Goal: Check status: Check status

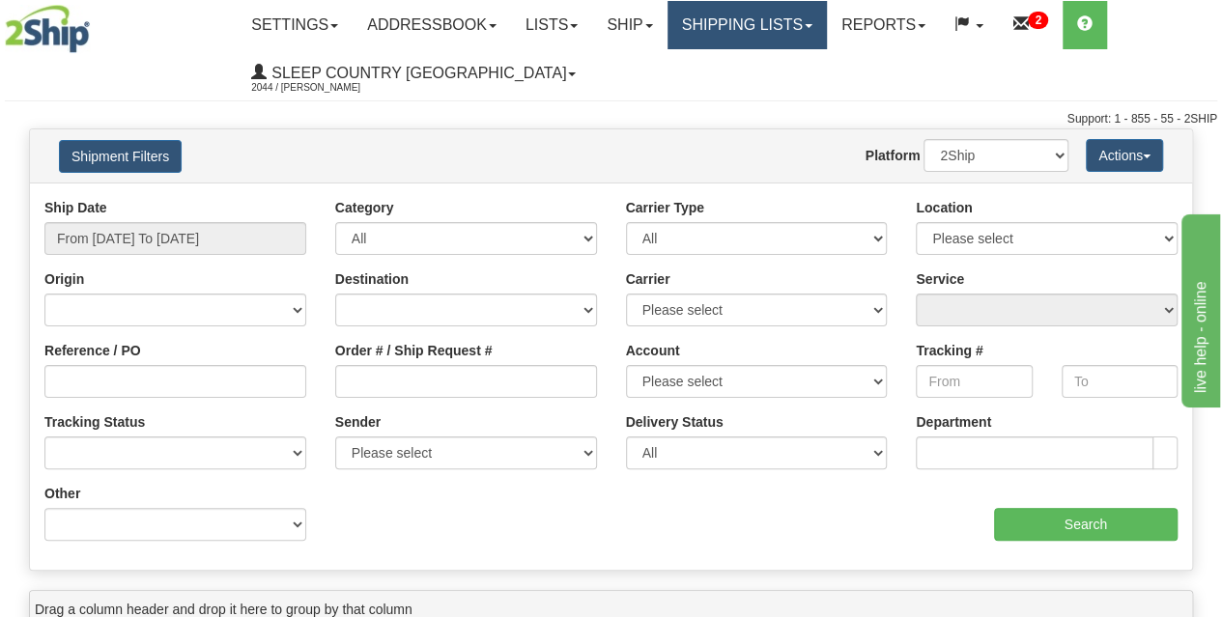
click at [769, 18] on link "Shipping lists" at bounding box center [746, 25] width 159 height 48
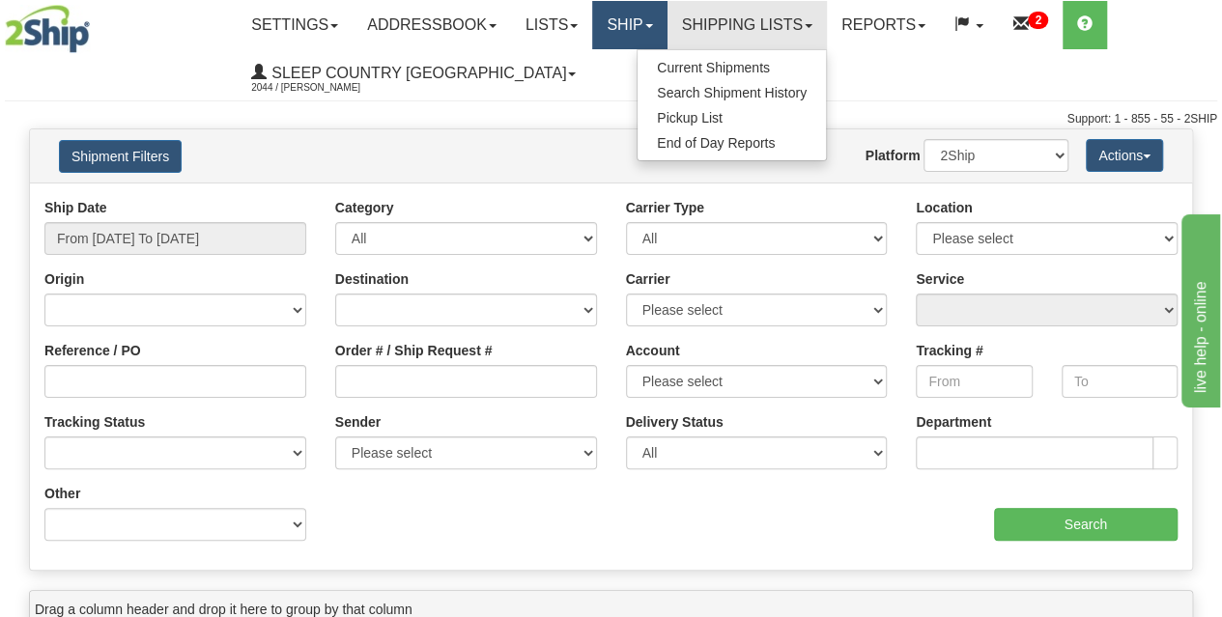
click at [660, 24] on link "Ship" at bounding box center [629, 25] width 74 height 48
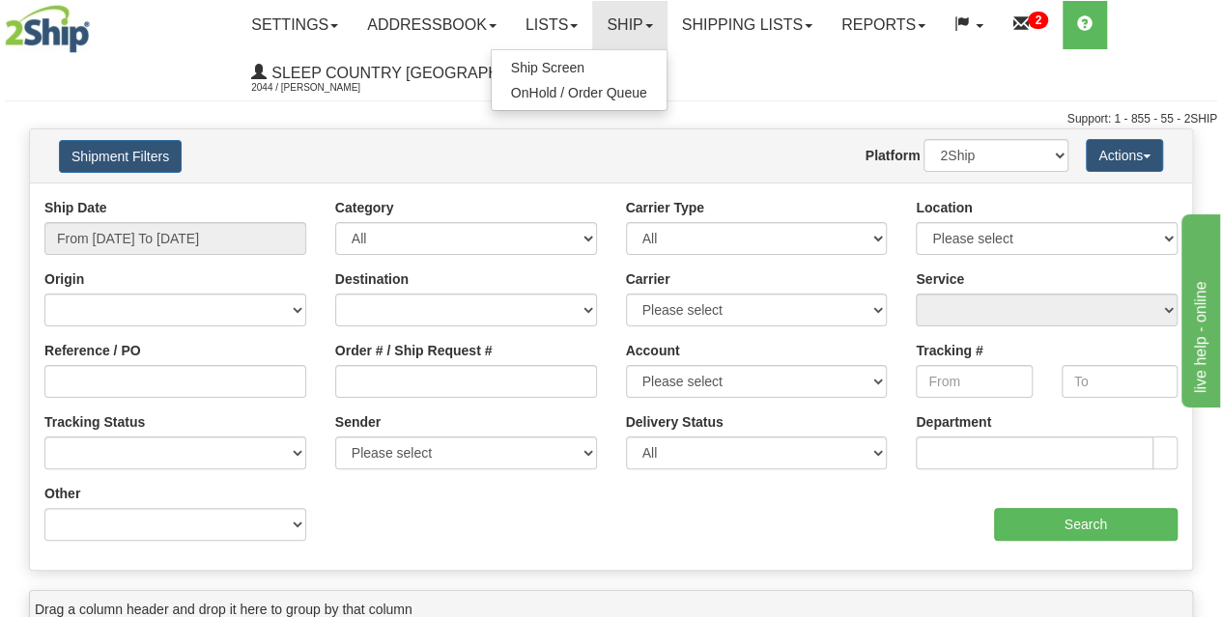
click at [736, 126] on div "Support: 1 - 855 - 55 - 2SHIP" at bounding box center [611, 119] width 1212 height 16
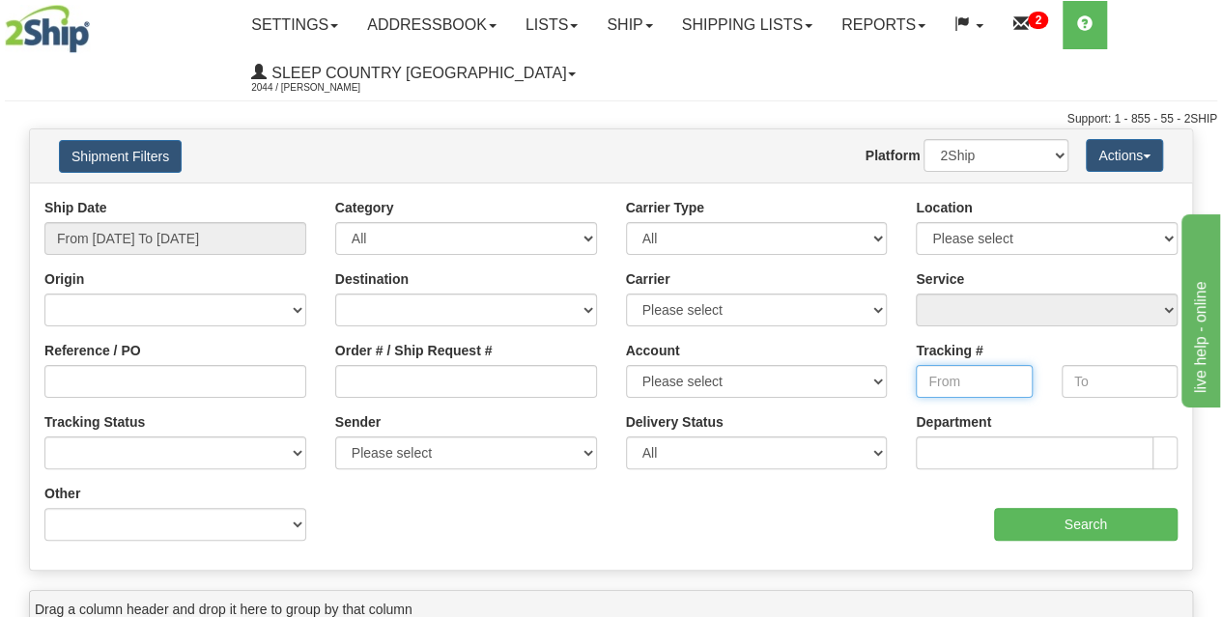
click at [931, 384] on input "Tracking #" at bounding box center [974, 381] width 116 height 33
type input "A"
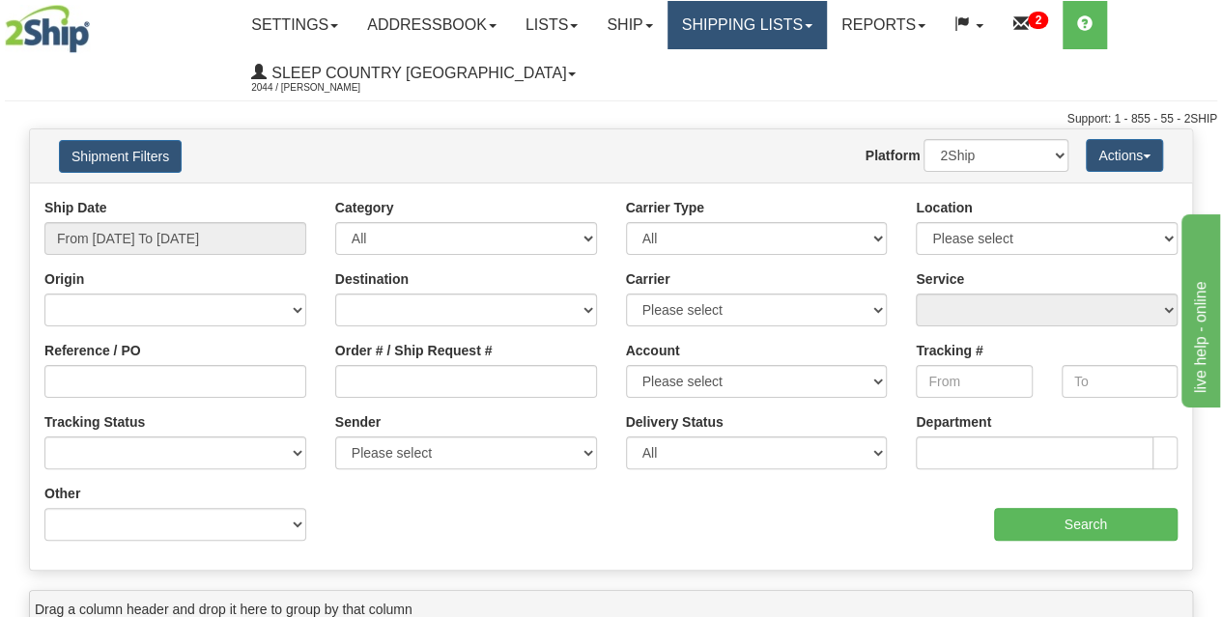
click at [808, 36] on link "Shipping lists" at bounding box center [746, 25] width 159 height 48
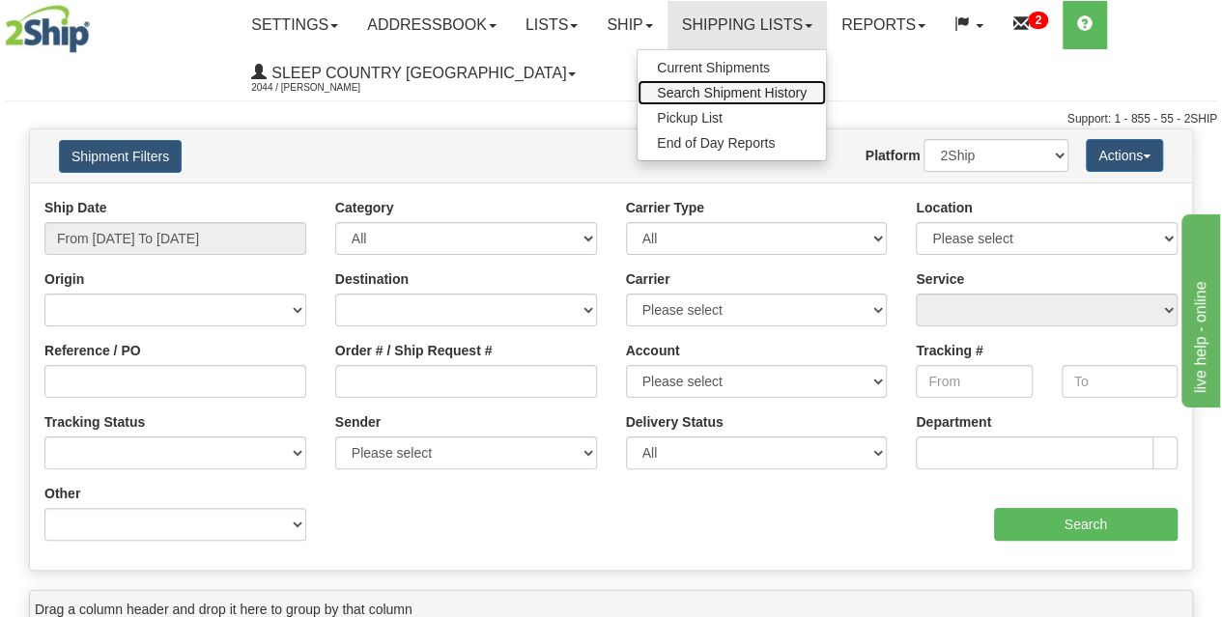
click at [755, 98] on span "Search Shipment History" at bounding box center [732, 92] width 150 height 15
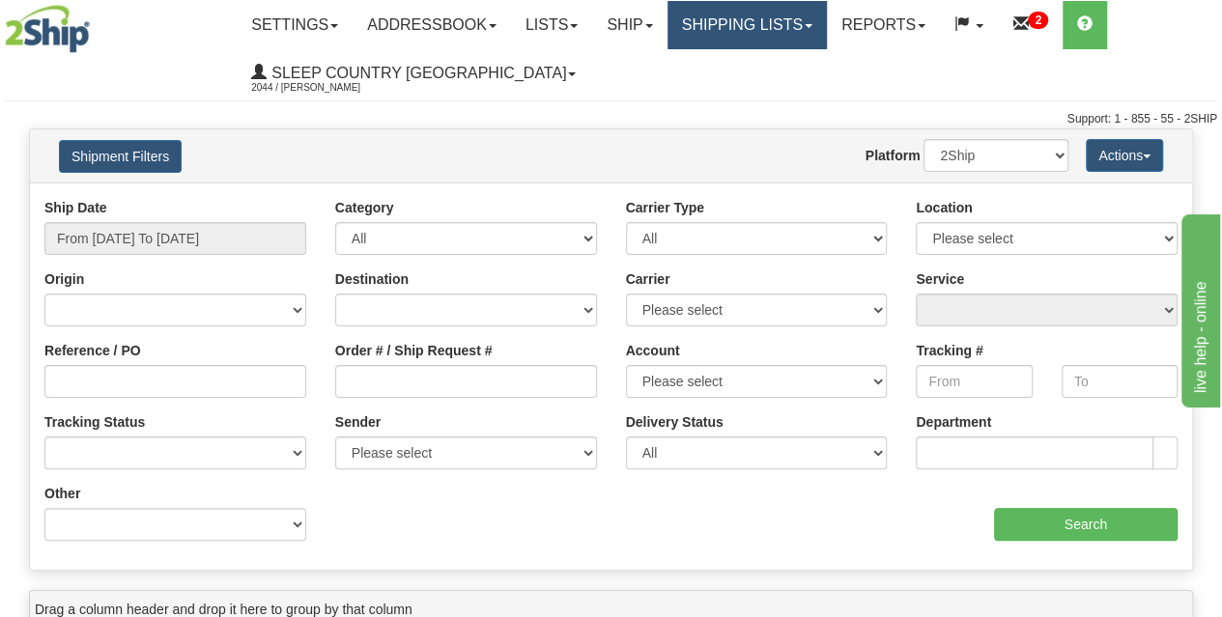
click at [738, 38] on link "Shipping lists" at bounding box center [746, 25] width 159 height 48
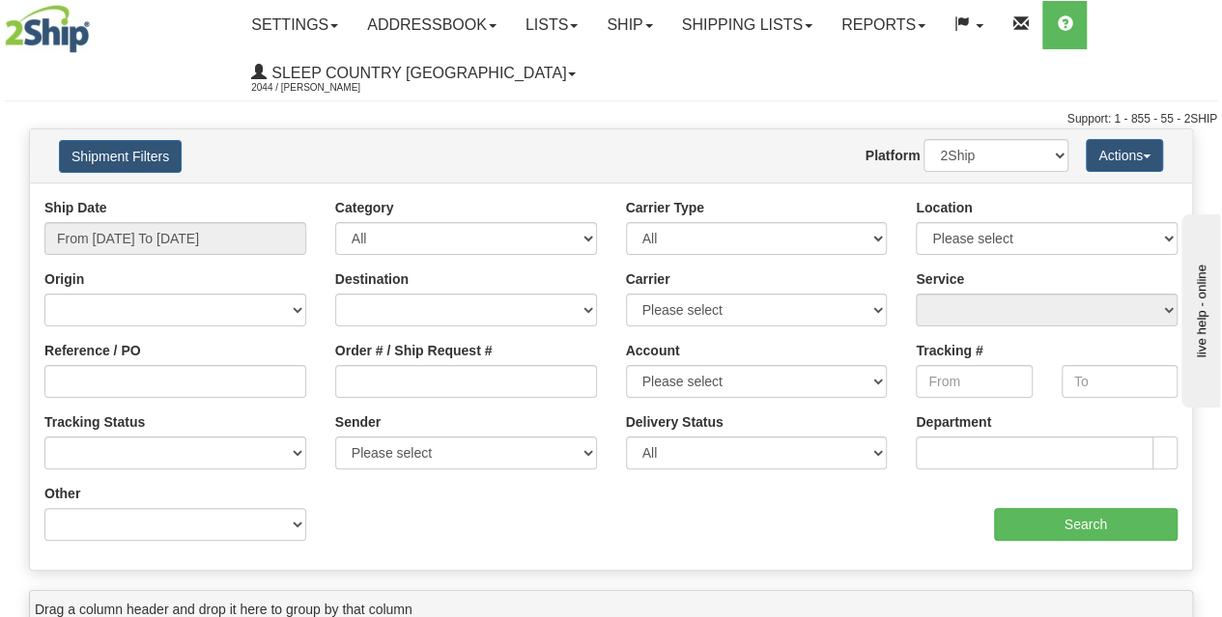
click at [686, 89] on ul "Settings Shipping Preferences Fields Preferences New Addressbook Recipients Sen…" at bounding box center [726, 49] width 979 height 97
click at [176, 241] on input "From [DATE] To [DATE]" at bounding box center [175, 238] width 262 height 33
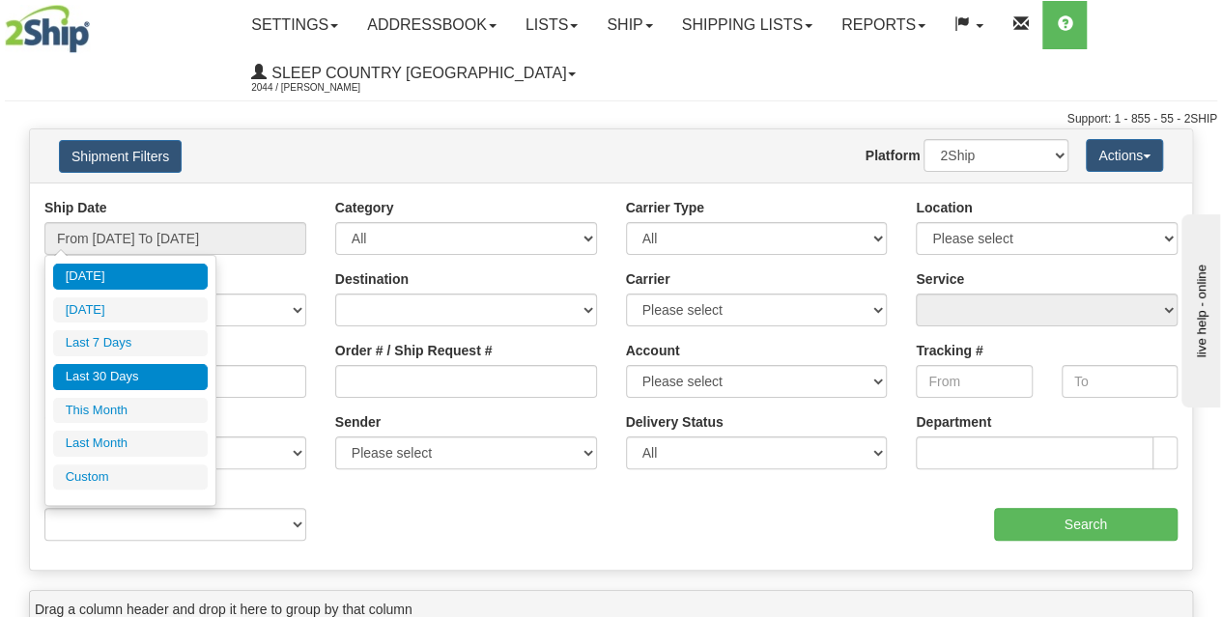
click at [136, 370] on li "Last 30 Days" at bounding box center [130, 377] width 155 height 26
type input "From 08/05/2025 To 09/03/2025"
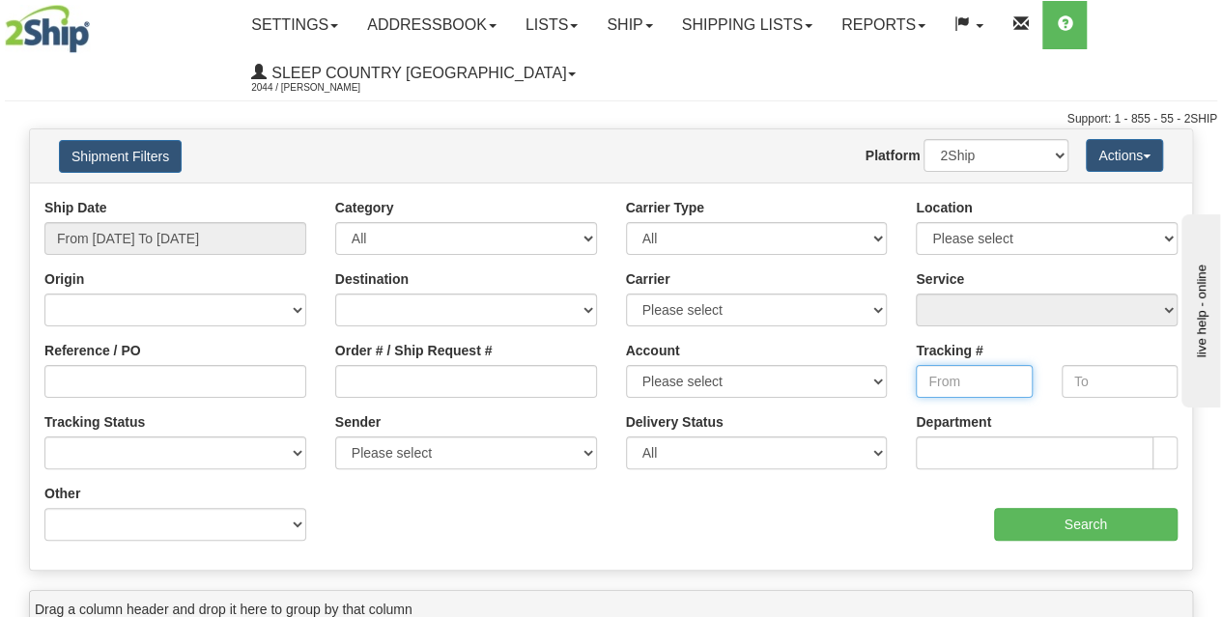
click at [947, 380] on input "Tracking #" at bounding box center [974, 381] width 116 height 33
paste input "392237854574"
type input "392237854574"
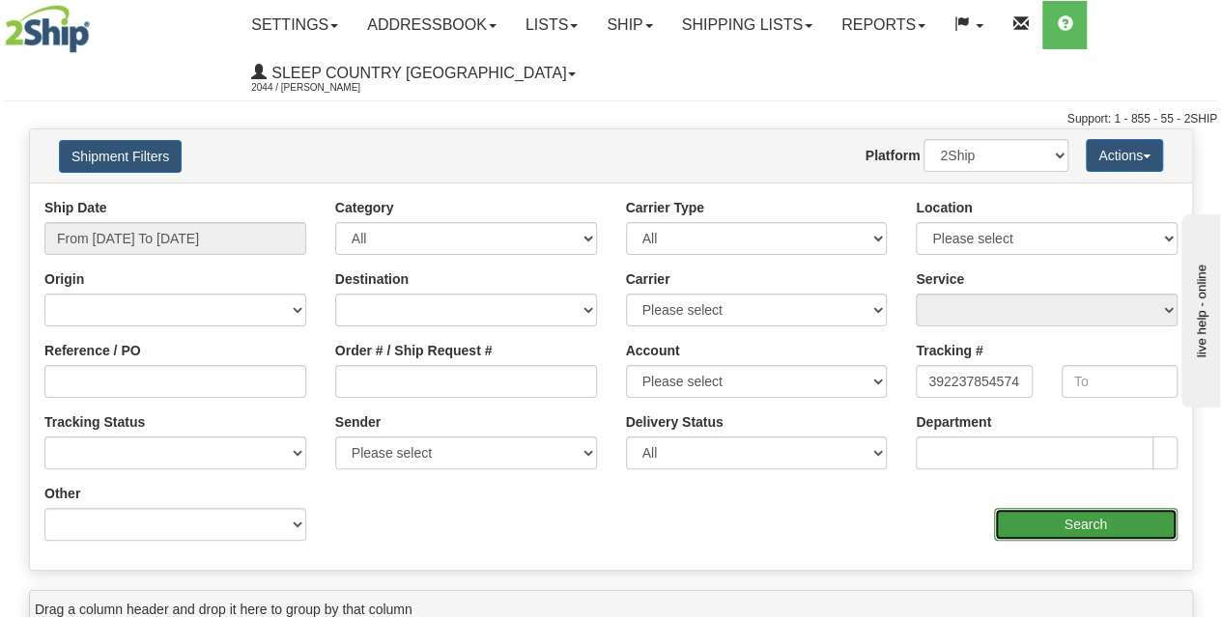
click at [1050, 521] on input "Search" at bounding box center [1086, 524] width 184 height 33
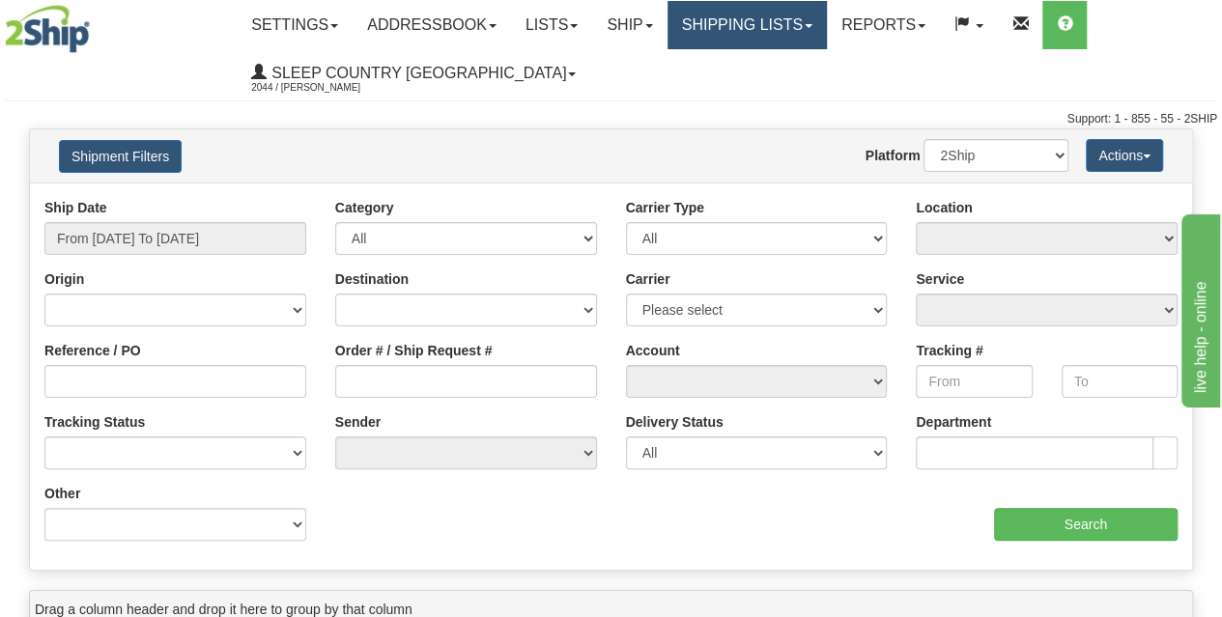
click at [751, 30] on link "Shipping lists" at bounding box center [746, 25] width 159 height 48
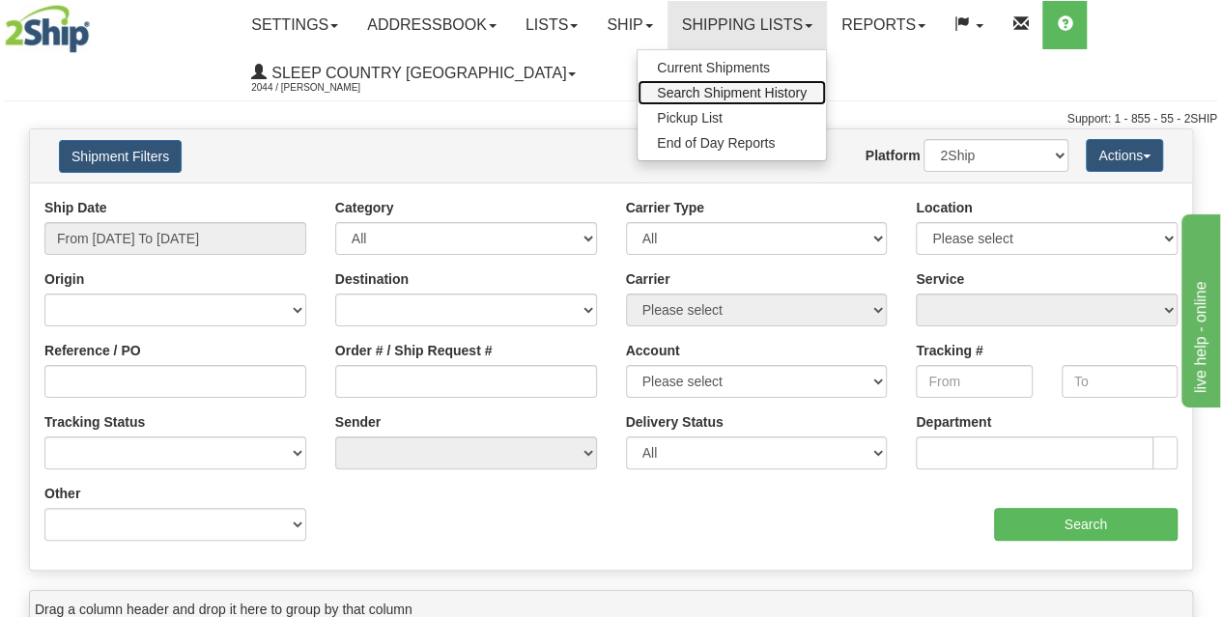
click at [751, 92] on span "Search Shipment History" at bounding box center [732, 92] width 150 height 15
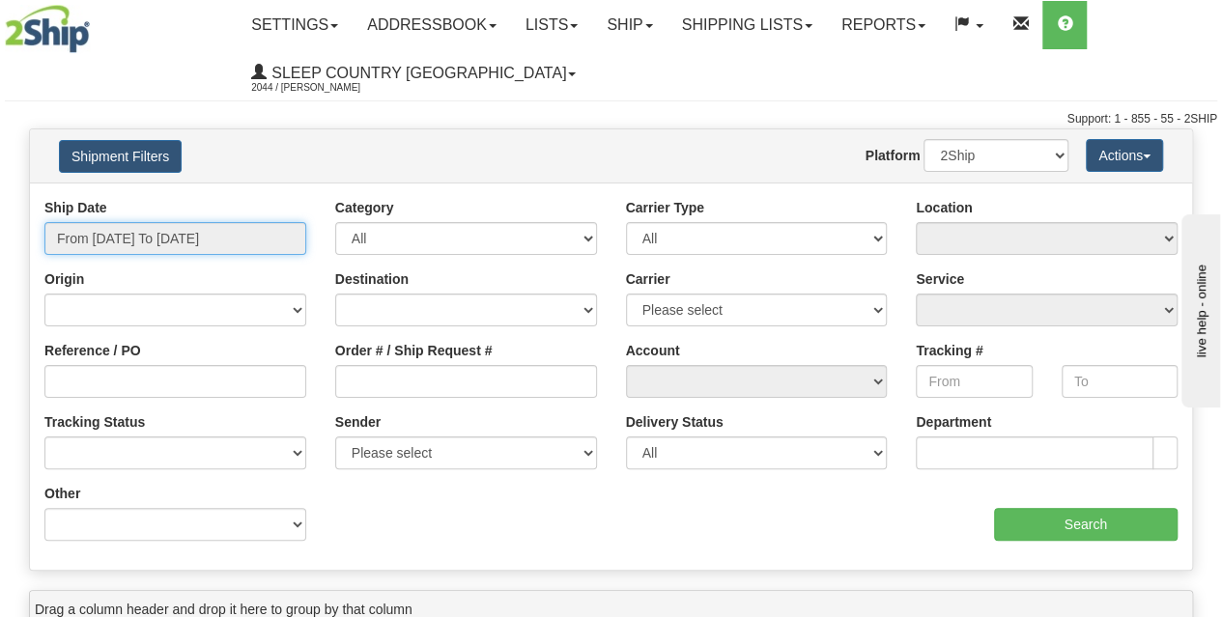
click at [183, 238] on input "From [DATE] To [DATE]" at bounding box center [175, 238] width 262 height 33
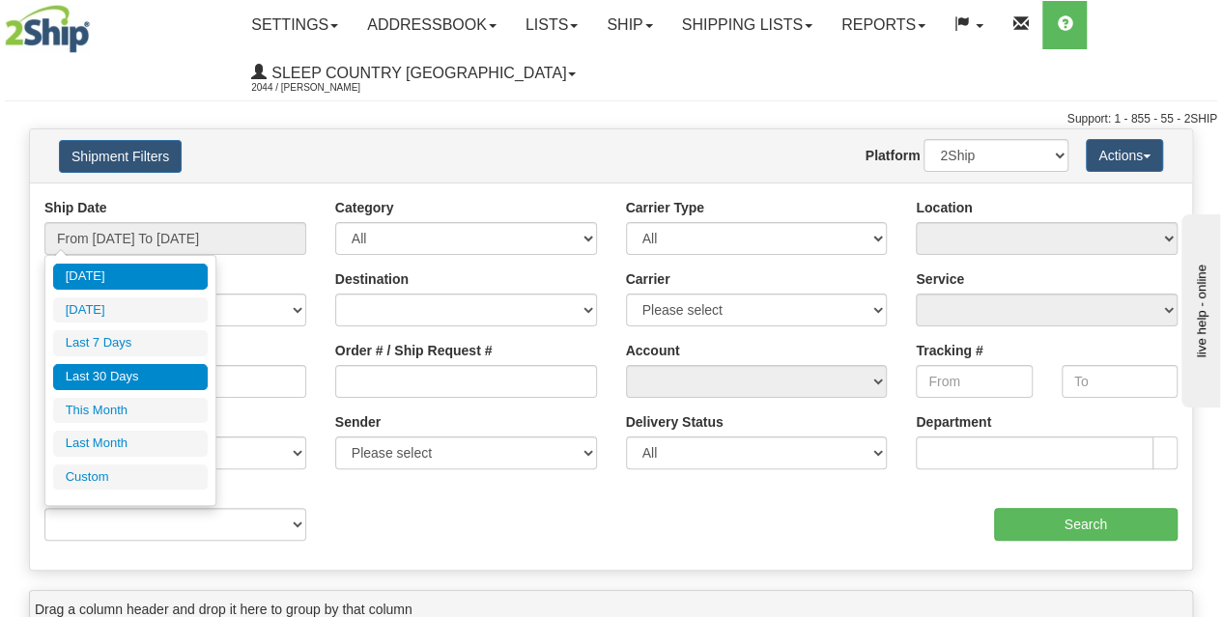
click at [128, 365] on li "Last 30 Days" at bounding box center [130, 377] width 155 height 26
type input "From 08/05/2025 To 09/03/2025"
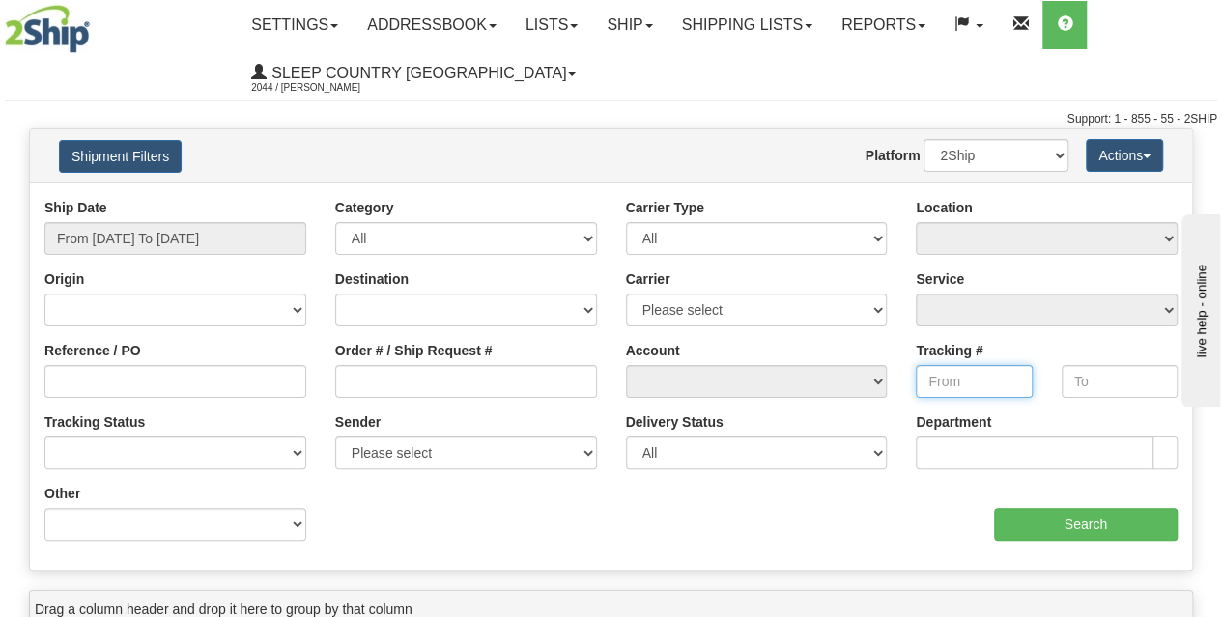
click at [954, 371] on input "Tracking #" at bounding box center [974, 381] width 116 height 33
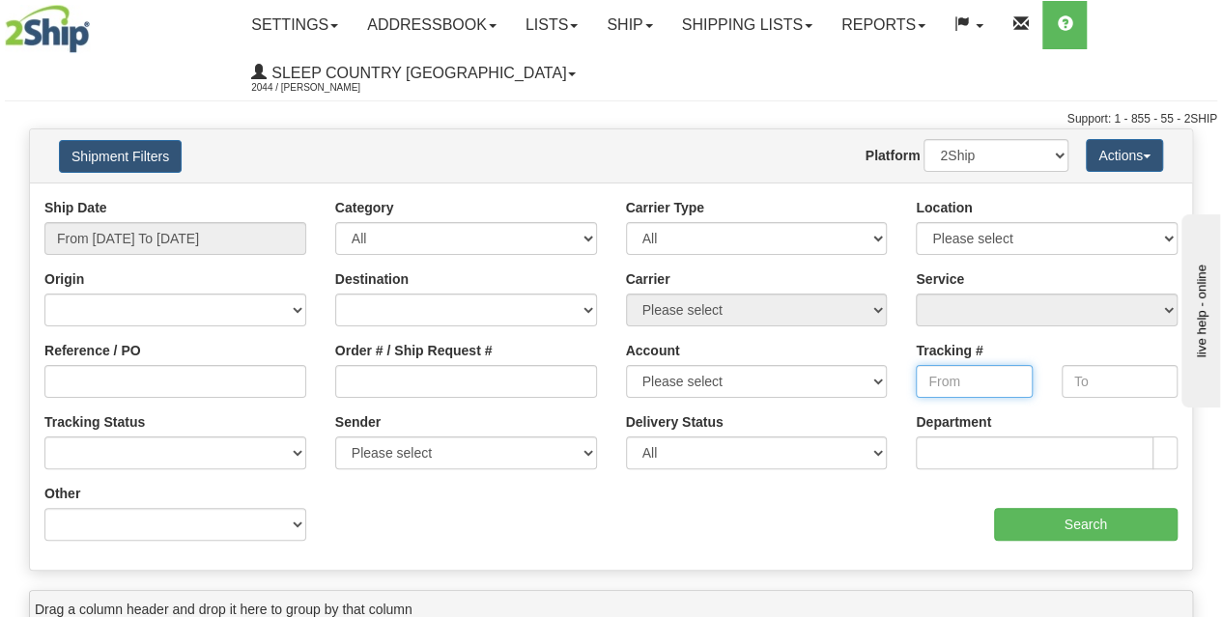
paste input "392237854574"
type input "392237854574"
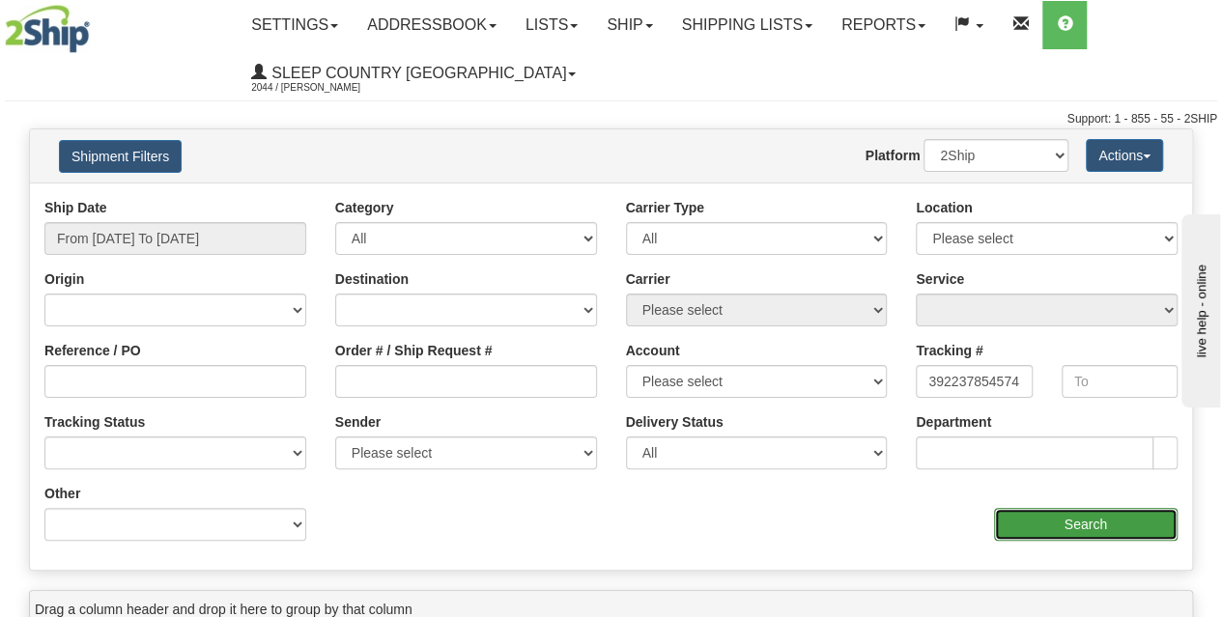
click at [1058, 522] on input "Search" at bounding box center [1086, 524] width 184 height 33
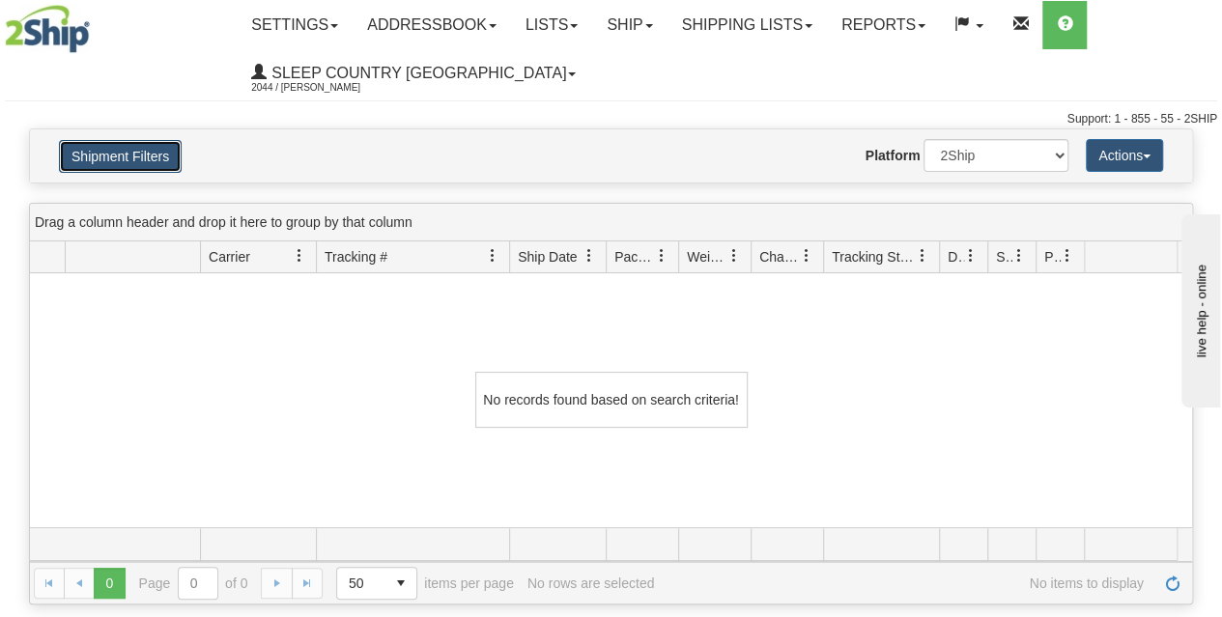
click at [139, 159] on button "Shipment Filters" at bounding box center [120, 156] width 123 height 33
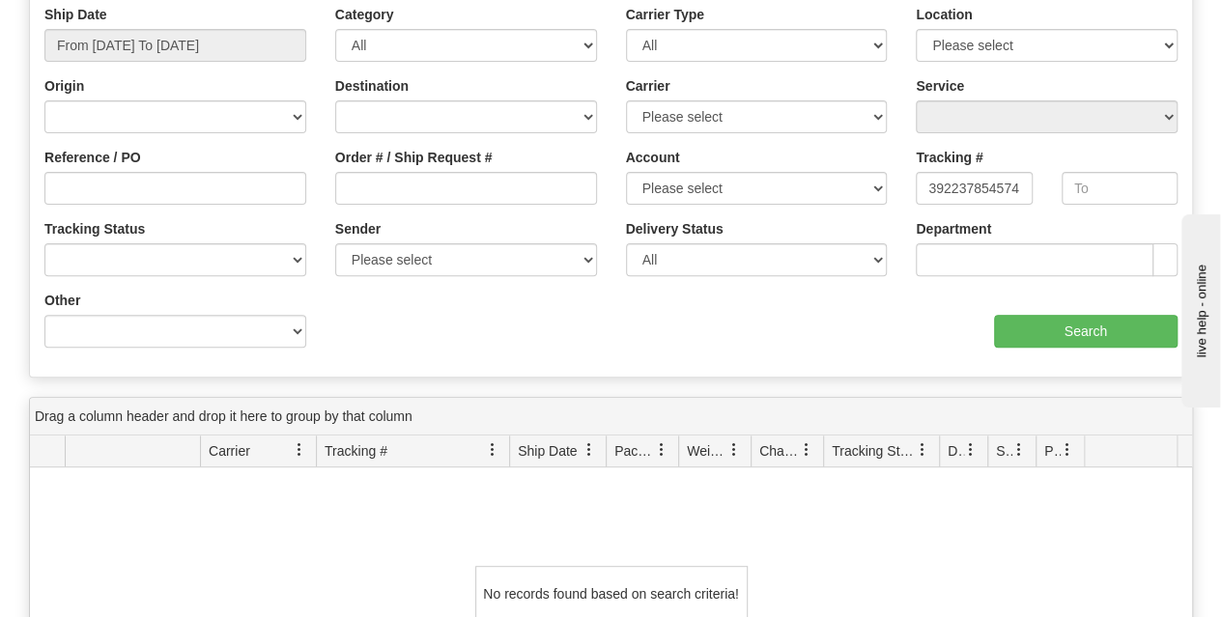
scroll to position [97, 0]
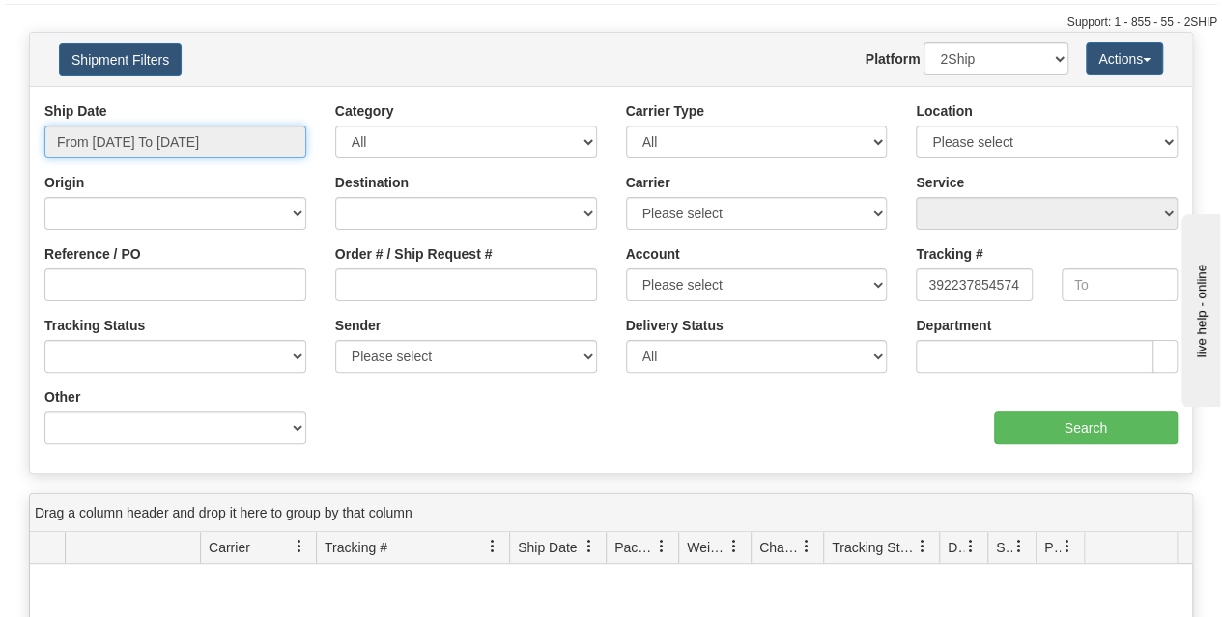
drag, startPoint x: 201, startPoint y: 132, endPoint x: 229, endPoint y: 140, distance: 29.1
click at [201, 132] on input "From 08/05/2025 To 09/03/2025" at bounding box center [175, 142] width 262 height 33
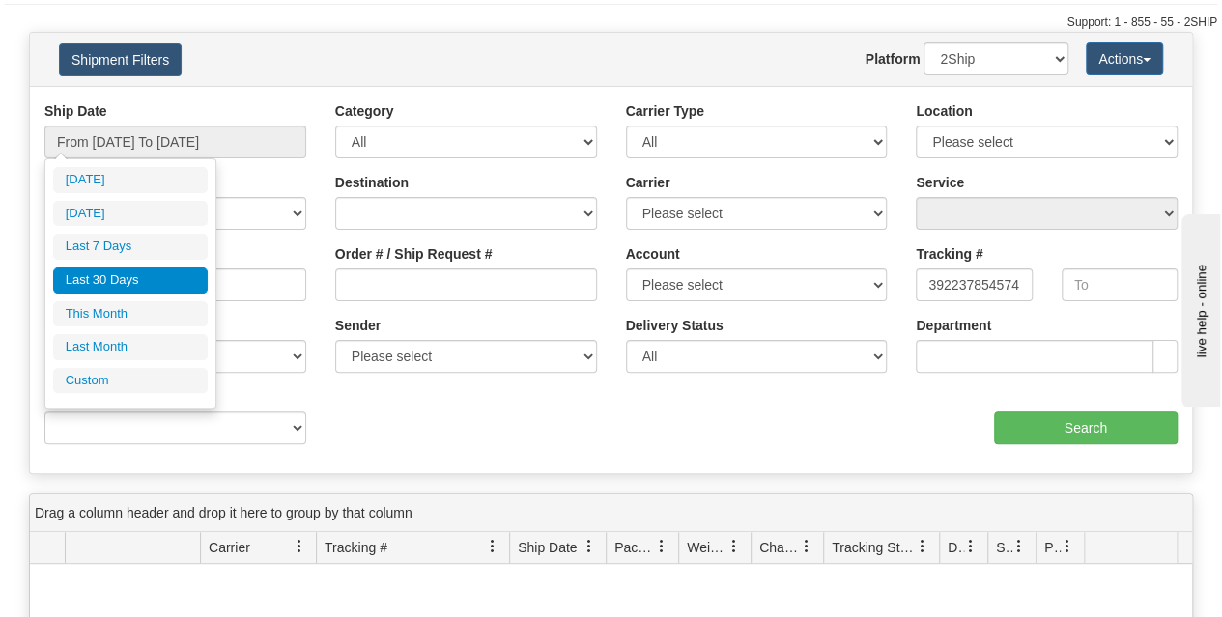
click at [127, 271] on li "Last 30 Days" at bounding box center [130, 281] width 155 height 26
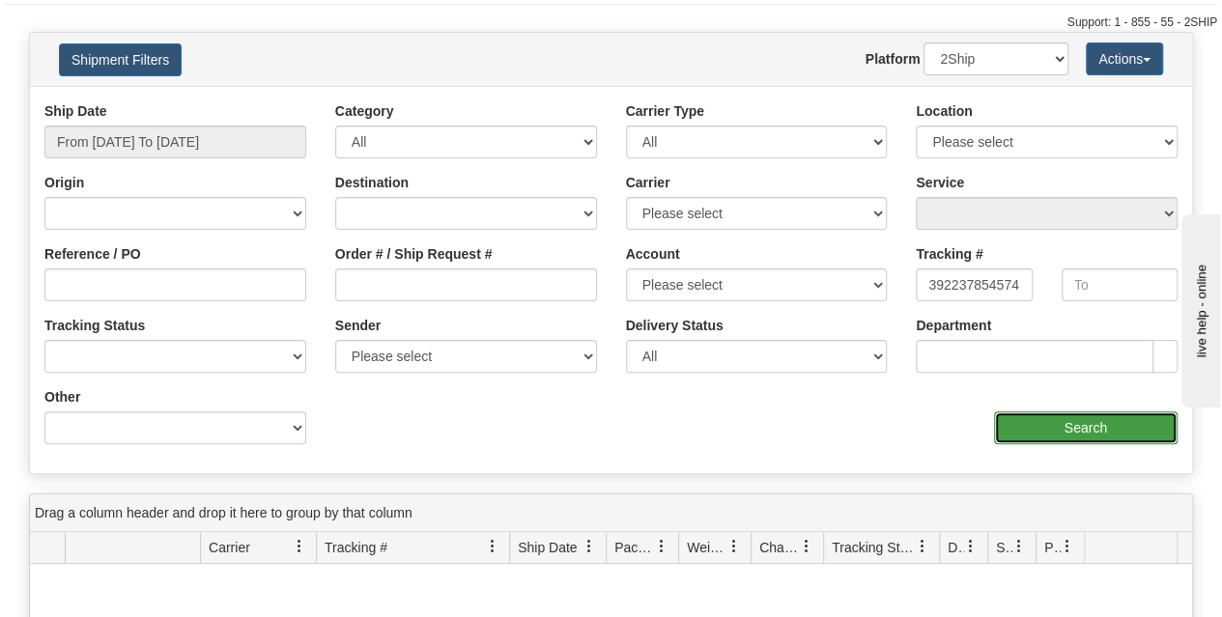
click at [1043, 424] on input "Search" at bounding box center [1086, 427] width 184 height 33
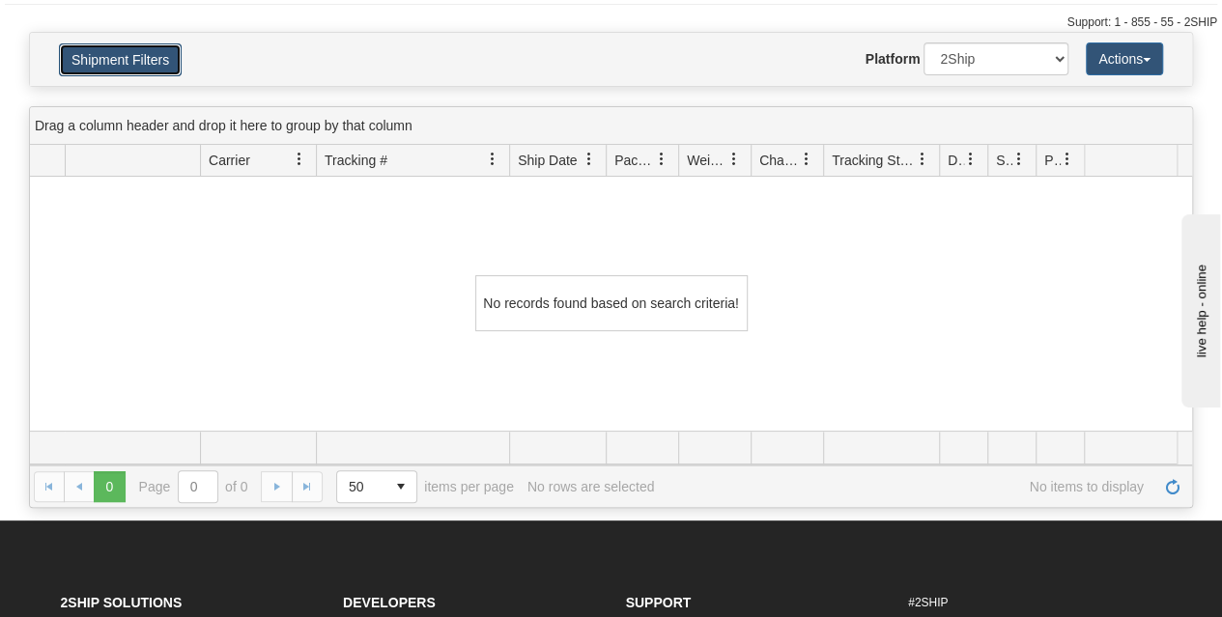
click at [142, 58] on button "Shipment Filters" at bounding box center [120, 59] width 123 height 33
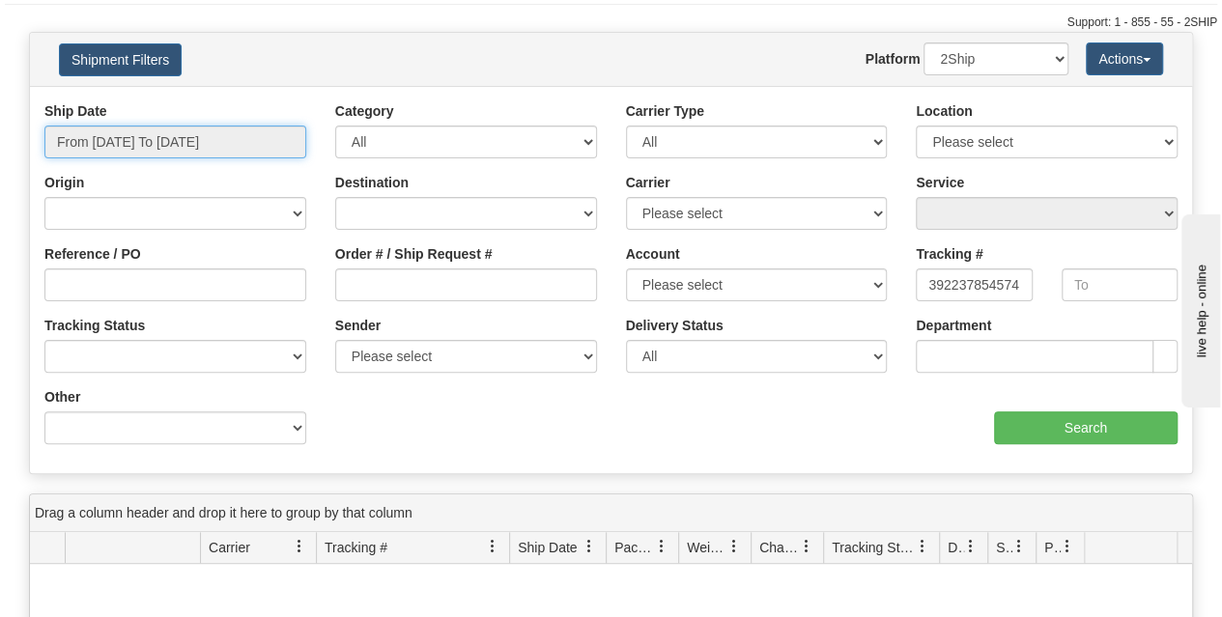
click at [164, 145] on input "From 08/05/2025 To 09/03/2025" at bounding box center [175, 142] width 262 height 33
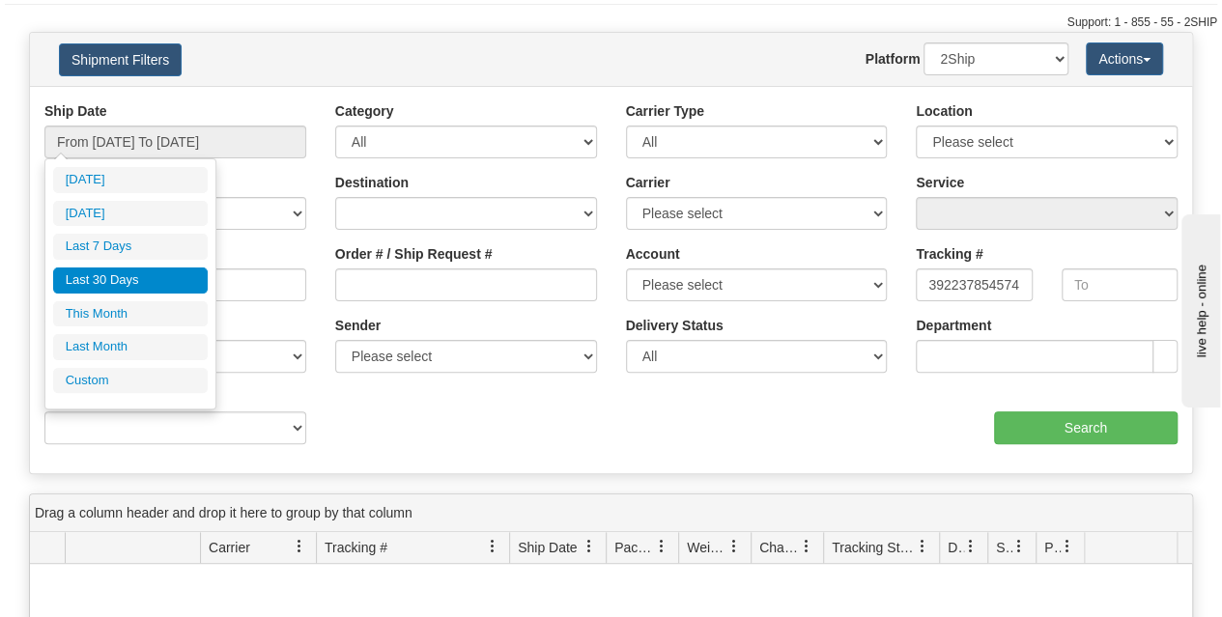
click at [162, 269] on li "Last 30 Days" at bounding box center [130, 281] width 155 height 26
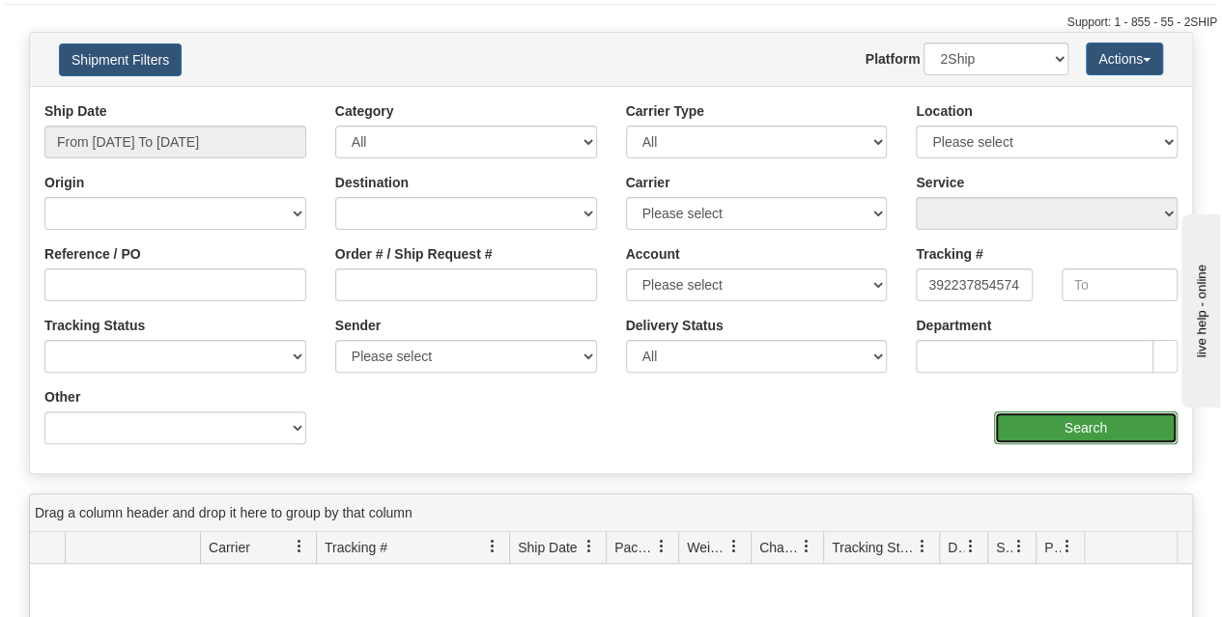
click at [1082, 426] on input "Search" at bounding box center [1086, 427] width 184 height 33
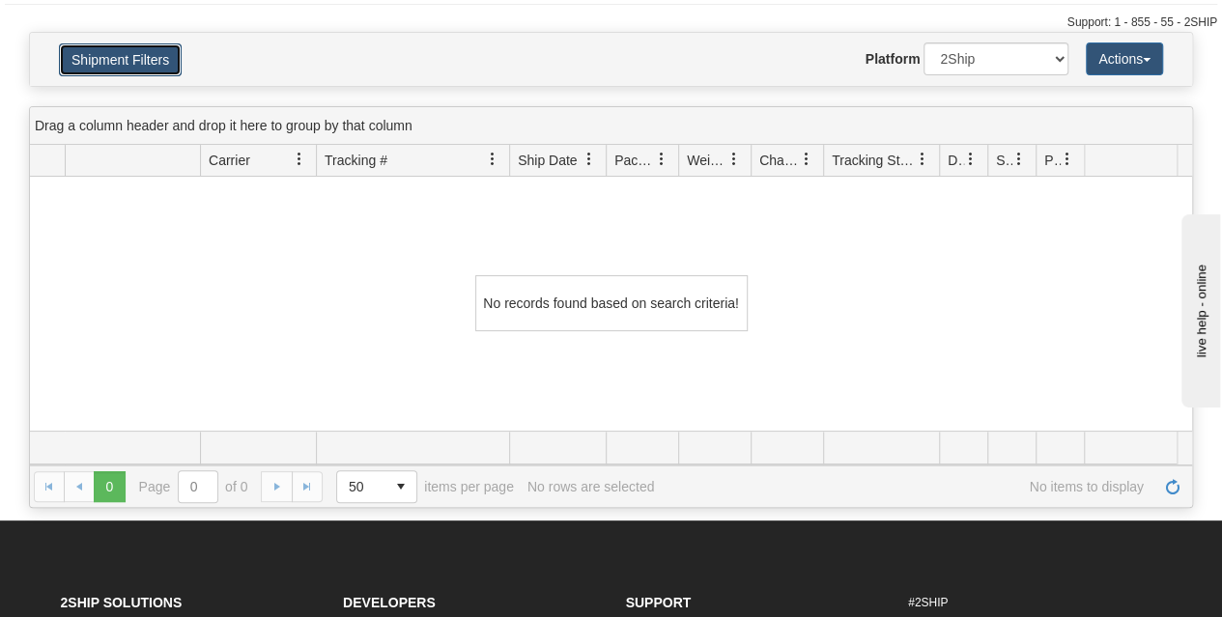
click at [164, 55] on button "Shipment Filters" at bounding box center [120, 59] width 123 height 33
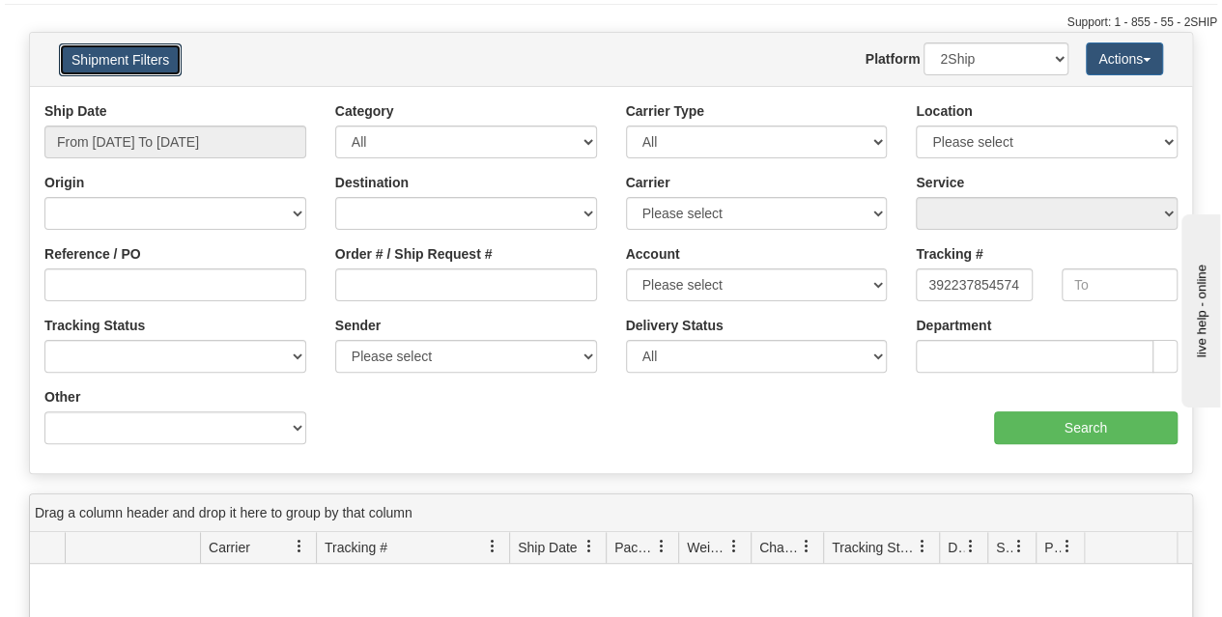
scroll to position [0, 0]
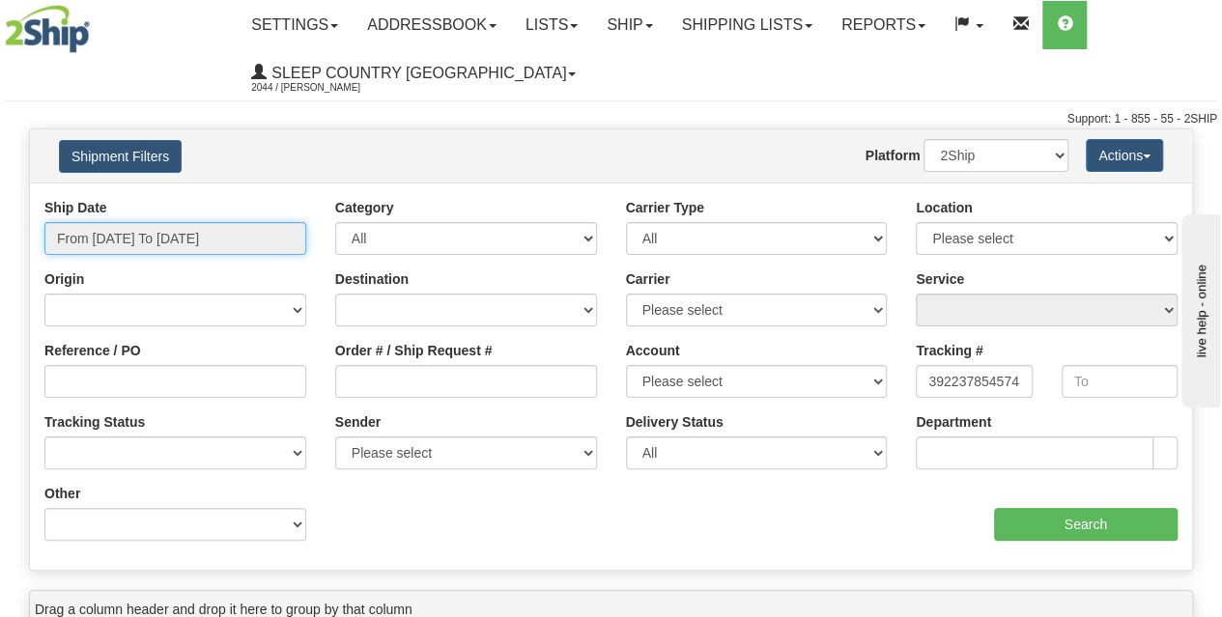
click at [194, 223] on input "From 08/05/2025 To 09/03/2025" at bounding box center [175, 238] width 262 height 33
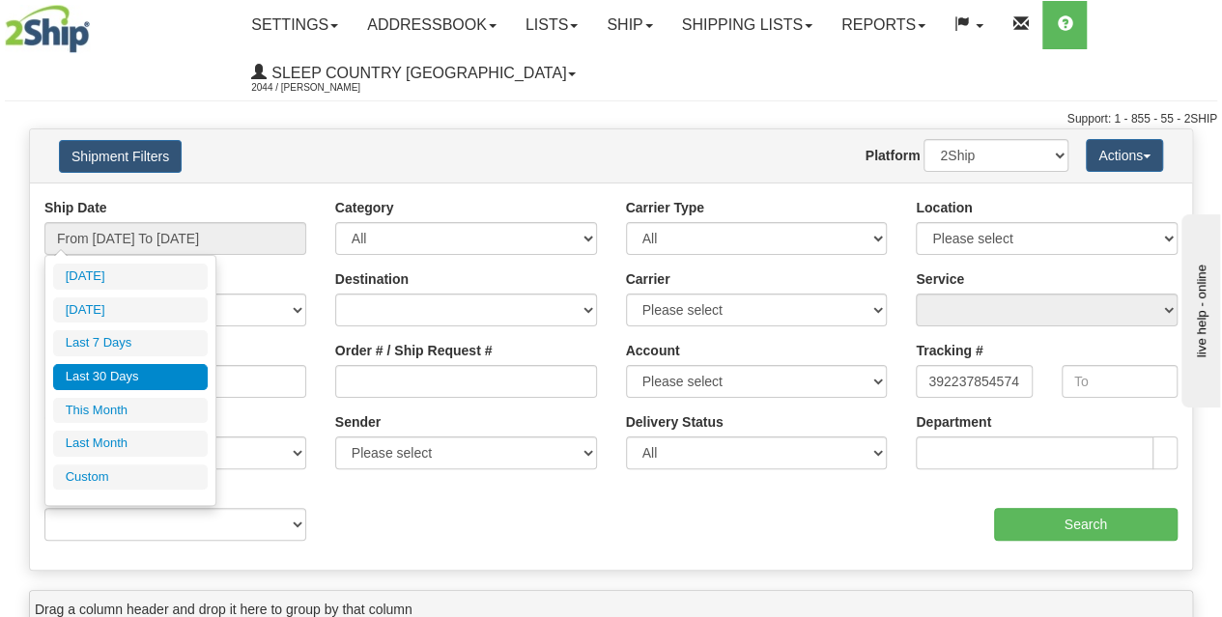
click at [390, 158] on div "Website Agent Nothing selected Client User Platform 2Ship Imported" at bounding box center [659, 155] width 850 height 33
click at [193, 241] on input "From 08/05/2025 To 09/03/2025" at bounding box center [175, 238] width 262 height 33
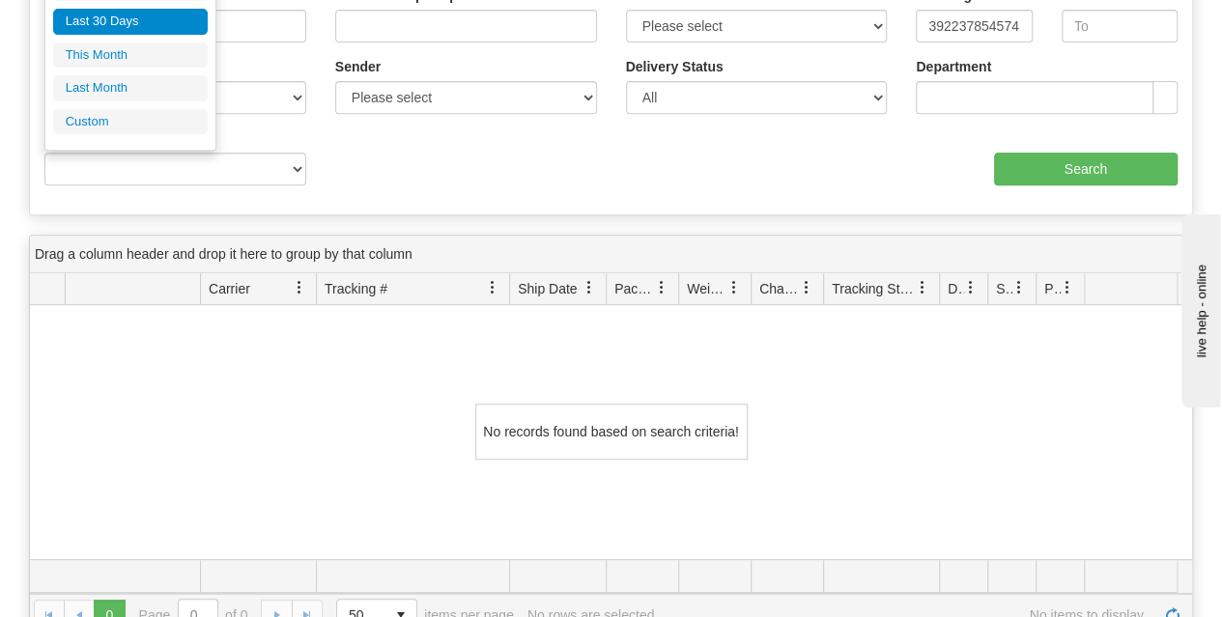
scroll to position [386, 0]
